Goal: Transaction & Acquisition: Purchase product/service

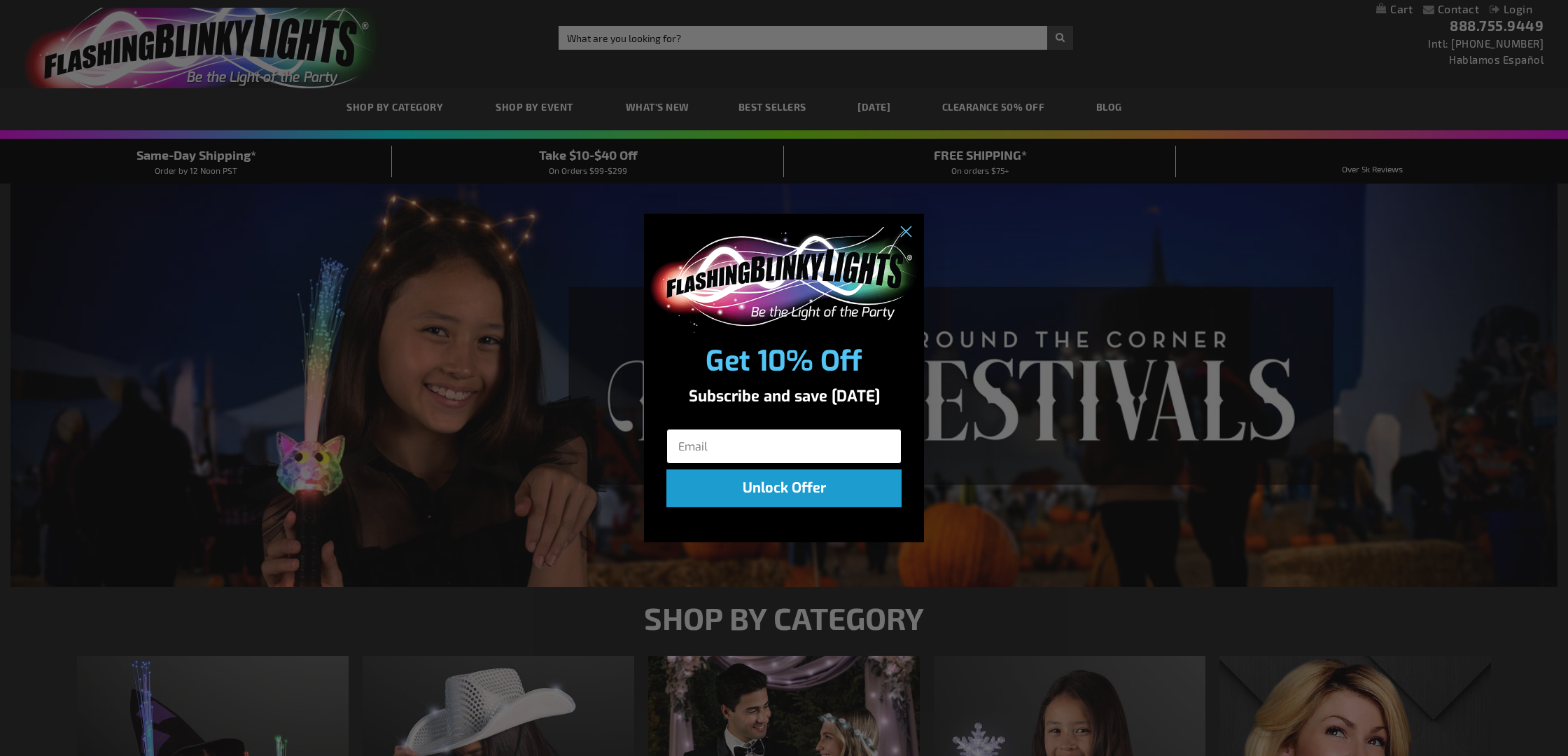
click at [810, 437] on input "Email" at bounding box center [784, 446] width 235 height 35
click at [909, 224] on circle "Close dialog" at bounding box center [905, 232] width 23 height 23
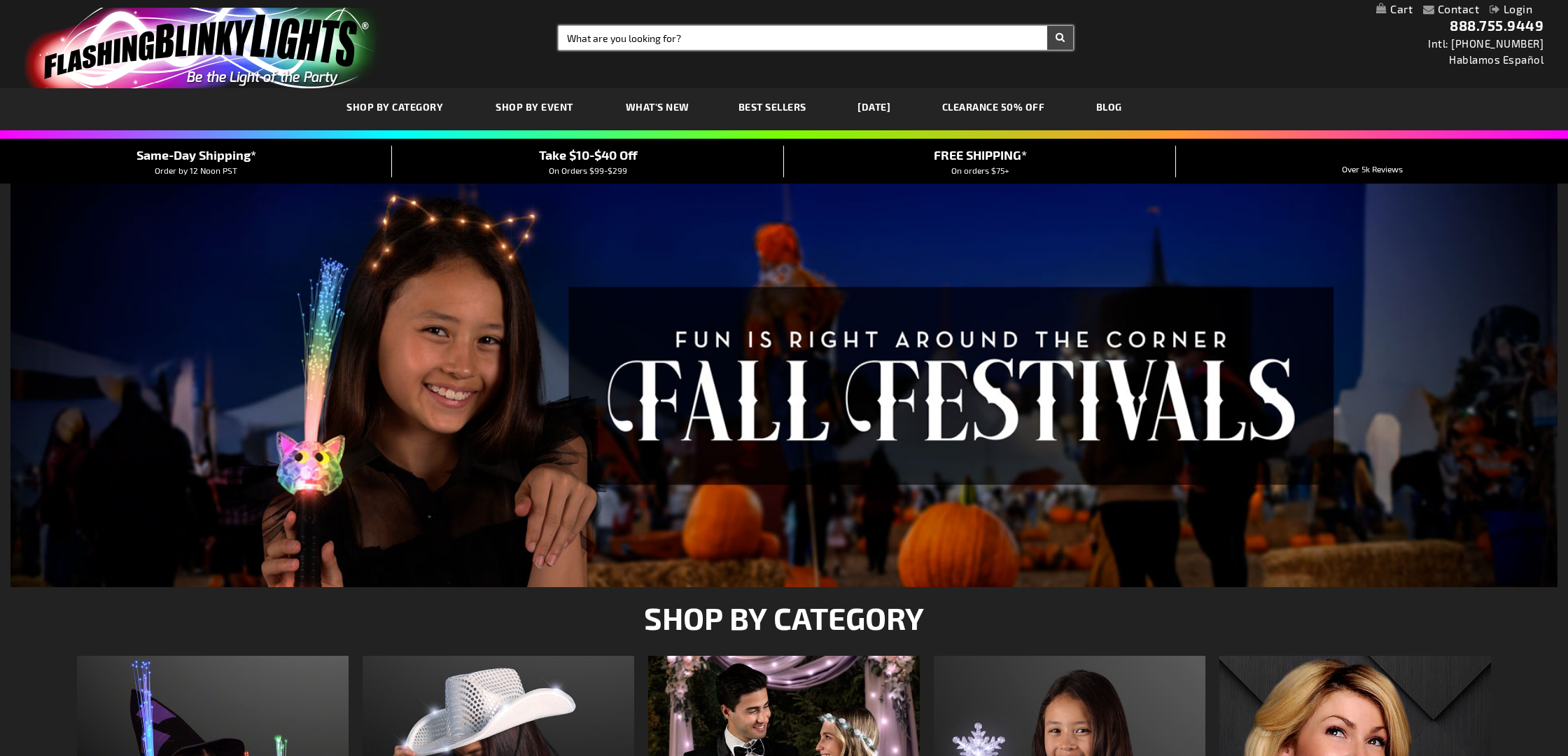
click at [660, 39] on input "Search" at bounding box center [816, 38] width 514 height 24
type input "Cruises"
click at [1060, 38] on button "Search" at bounding box center [1060, 38] width 26 height 24
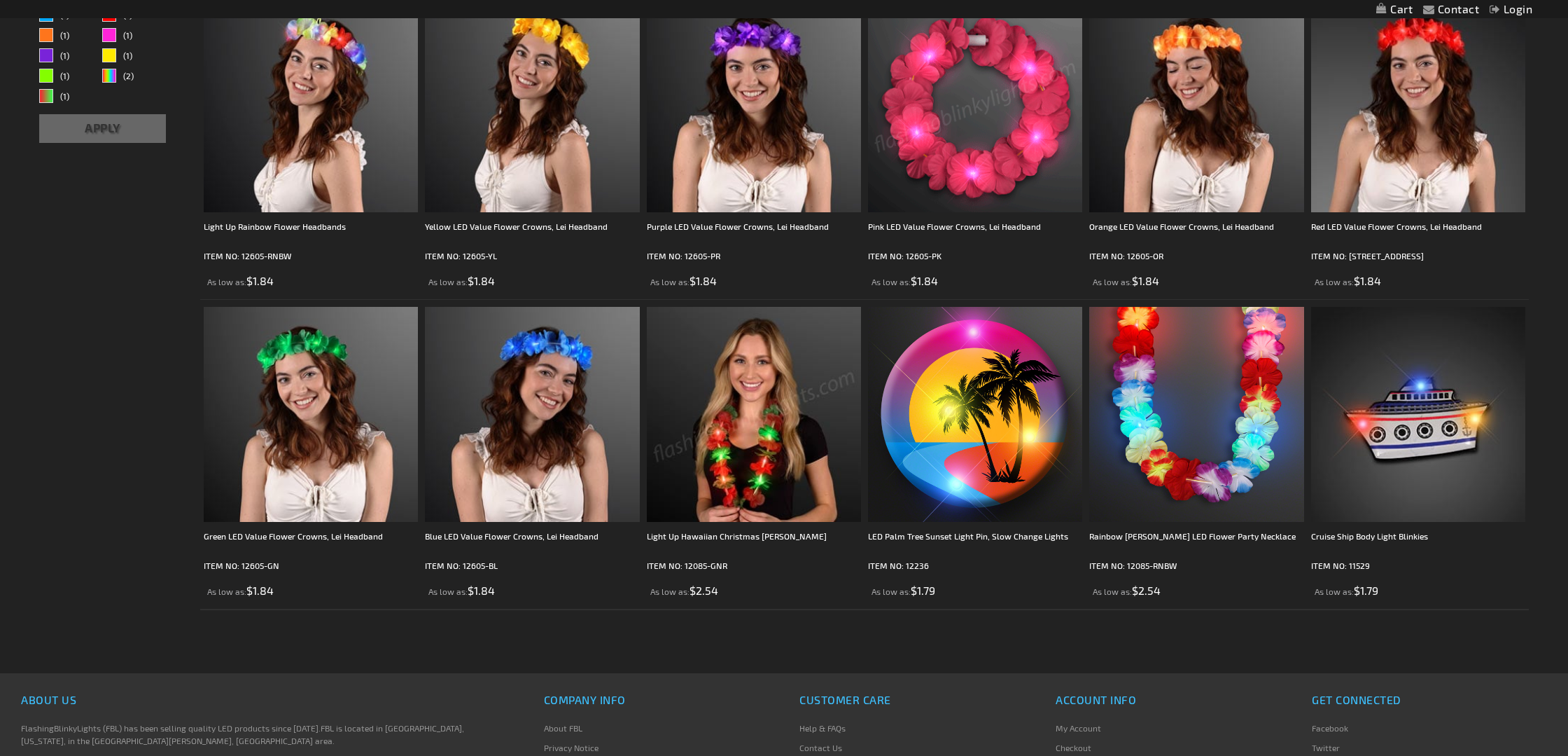
scroll to position [308, 0]
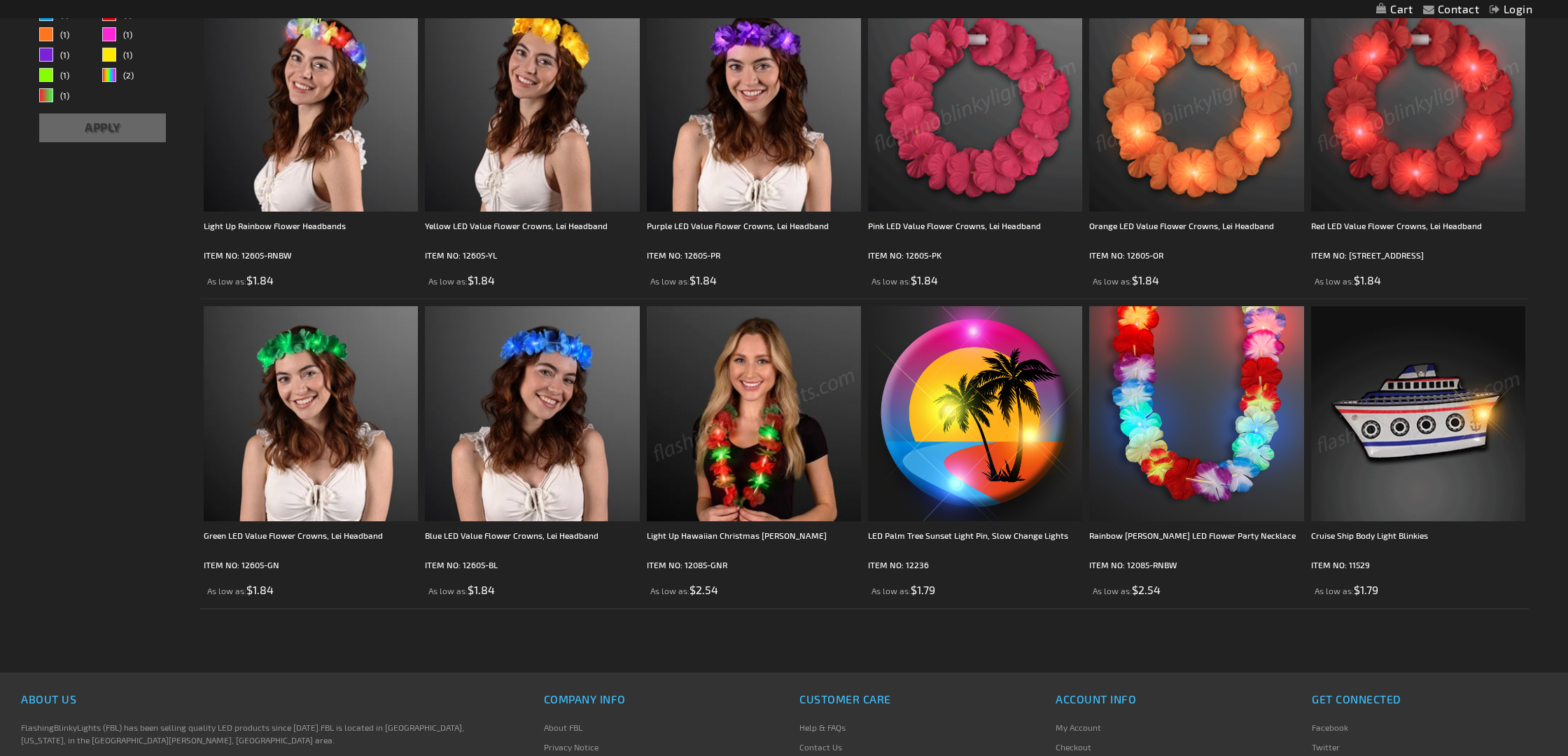
click at [1449, 464] on img at bounding box center [1418, 414] width 215 height 215
